Goal: Browse casually: Explore the website without a specific task or goal

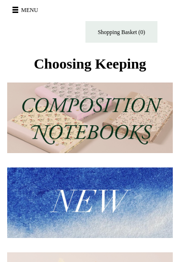
click at [106, 199] on img at bounding box center [89, 202] width 165 height 70
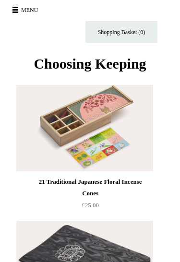
click at [17, 12] on span at bounding box center [15, 12] width 6 height 1
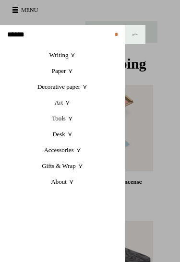
click at [84, 89] on link "Decorative paper +" at bounding box center [62, 87] width 125 height 16
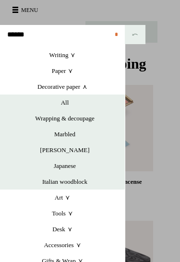
click at [77, 183] on link "Italian woodblock" at bounding box center [65, 182] width 120 height 16
click at [69, 102] on link "All" at bounding box center [65, 102] width 120 height 16
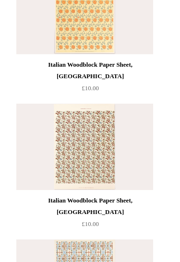
scroll to position [82, 0]
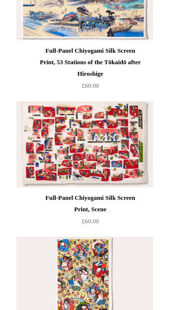
scroll to position [405, 0]
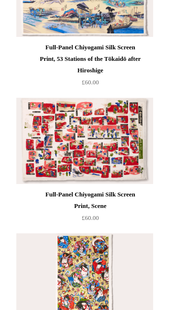
click at [148, 183] on img at bounding box center [84, 141] width 136 height 86
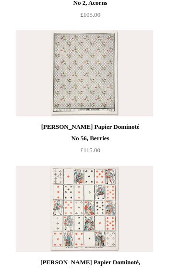
scroll to position [2916, 0]
click at [96, 106] on img at bounding box center [84, 73] width 136 height 86
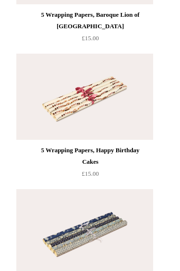
scroll to position [6554, 0]
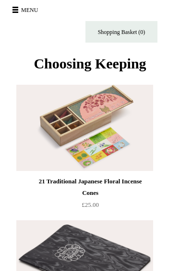
click at [18, 16] on button "Menu" at bounding box center [27, 9] width 34 height 15
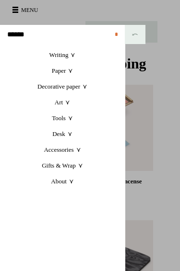
click at [77, 151] on link "Accessories +" at bounding box center [62, 150] width 125 height 16
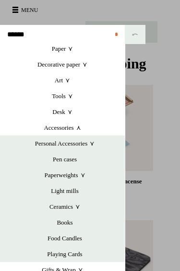
scroll to position [22, 0]
click at [60, 116] on link "Desk +" at bounding box center [62, 112] width 125 height 16
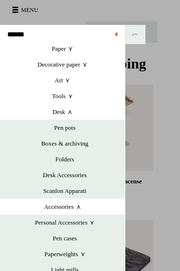
click at [86, 145] on link "Boxes & archiving" at bounding box center [65, 144] width 120 height 16
click at [92, 223] on link "Personal Accessories +" at bounding box center [65, 223] width 120 height 16
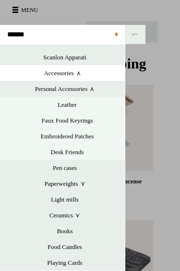
scroll to position [158, 0]
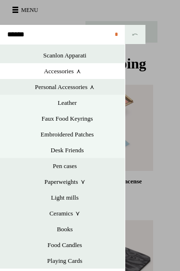
click at [75, 198] on link "Light mills" at bounding box center [65, 198] width 120 height 16
click at [68, 229] on link "Books" at bounding box center [65, 230] width 120 height 16
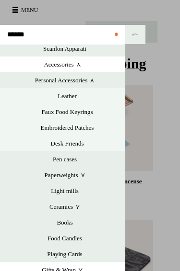
scroll to position [164, 0]
click at [78, 239] on link "Food Candles" at bounding box center [65, 239] width 120 height 16
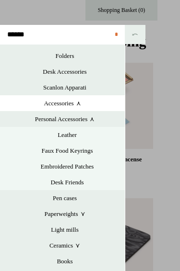
scroll to position [19, 0]
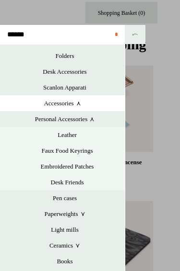
click at [108, 202] on link "Pen cases" at bounding box center [65, 198] width 120 height 16
click at [80, 183] on link "Desk Friends" at bounding box center [67, 183] width 115 height 16
click at [92, 166] on link "Embroidered Patches" at bounding box center [67, 167] width 115 height 16
click at [83, 89] on link "Scanlon Apparati" at bounding box center [65, 88] width 120 height 16
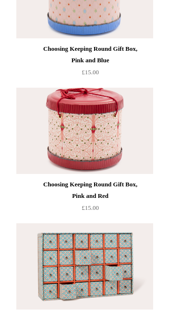
scroll to position [3742, 0]
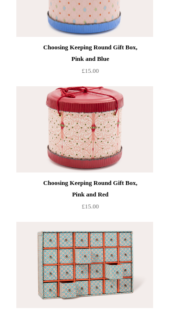
click at [108, 173] on img at bounding box center [84, 130] width 136 height 86
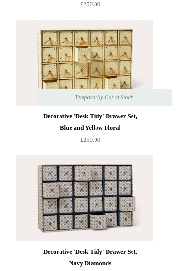
scroll to position [4342, 0]
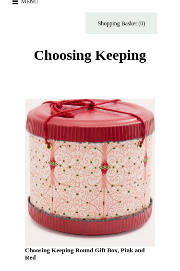
scroll to position [8, 0]
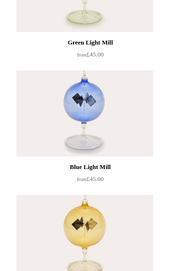
scroll to position [248, 0]
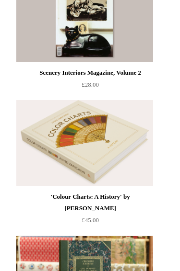
scroll to position [339, 0]
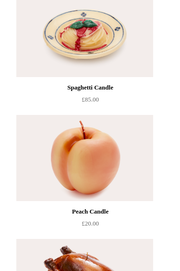
scroll to position [330, 0]
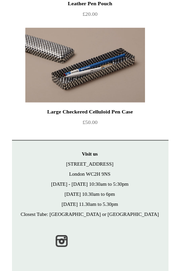
scroll to position [3316, 0]
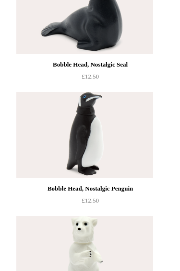
scroll to position [1358, 0]
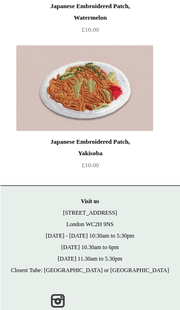
scroll to position [4766, 0]
click at [22, 271] on p "Visit [GEOGRAPHIC_DATA][STREET_ADDRESS] [DATE] - [DATE] 10:30am to 5:30pm [DATE…" at bounding box center [90, 236] width 161 height 81
click at [24, 271] on p "Visit [GEOGRAPHIC_DATA][STREET_ADDRESS] [DATE] - [DATE] 10:30am to 5:30pm [DATE…" at bounding box center [90, 236] width 161 height 81
click at [22, 271] on p "Visit us 21 Tower Street London WC2H 9NS Monday - Friday 10:30am to 5:30pm Satu…" at bounding box center [90, 236] width 161 height 81
click at [26, 271] on p "Visit us 21 Tower Street London WC2H 9NS Monday - Friday 10:30am to 5:30pm Satu…" at bounding box center [90, 236] width 161 height 81
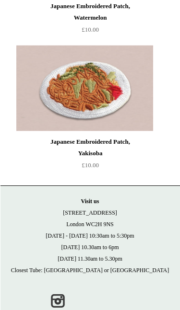
click at [19, 271] on p "Visit us 21 Tower Street London WC2H 9NS Monday - Friday 10:30am to 5:30pm Satu…" at bounding box center [90, 236] width 161 height 81
click at [29, 265] on p "Visit us 21 Tower Street London WC2H 9NS Monday - Friday 10:30am to 5:30pm Satu…" at bounding box center [90, 236] width 161 height 81
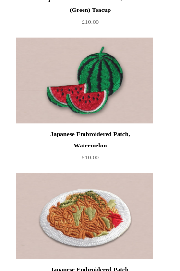
scroll to position [4637, 0]
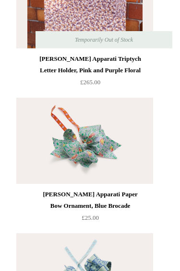
scroll to position [2305, 0]
click at [105, 181] on img at bounding box center [84, 141] width 136 height 86
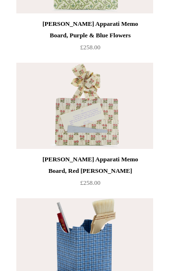
scroll to position [1106, 0]
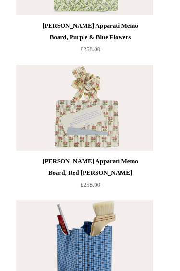
click at [110, 130] on img at bounding box center [84, 108] width 136 height 86
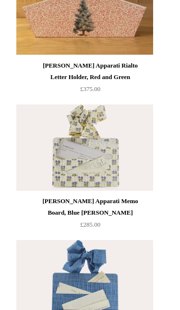
scroll to position [387, 0]
click at [115, 176] on img at bounding box center [84, 148] width 136 height 86
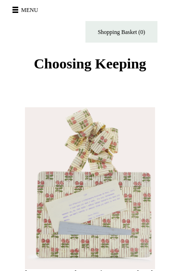
click at [140, 227] on h1 "Scanlon Apparati Memo Board, Red Berry" at bounding box center [90, 204] width 130 height 160
click at [135, 226] on h1 "Scanlon Apparati Memo Board, Red Berry" at bounding box center [90, 204] width 130 height 160
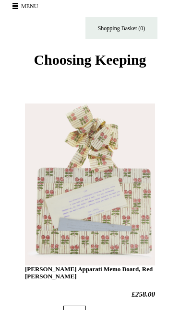
scroll to position [4, 0]
click at [130, 220] on h1 "Scanlon Apparati Memo Board, Red Berry" at bounding box center [90, 200] width 130 height 160
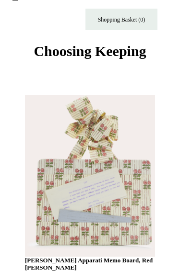
scroll to position [0, 0]
